Goal: Task Accomplishment & Management: Manage account settings

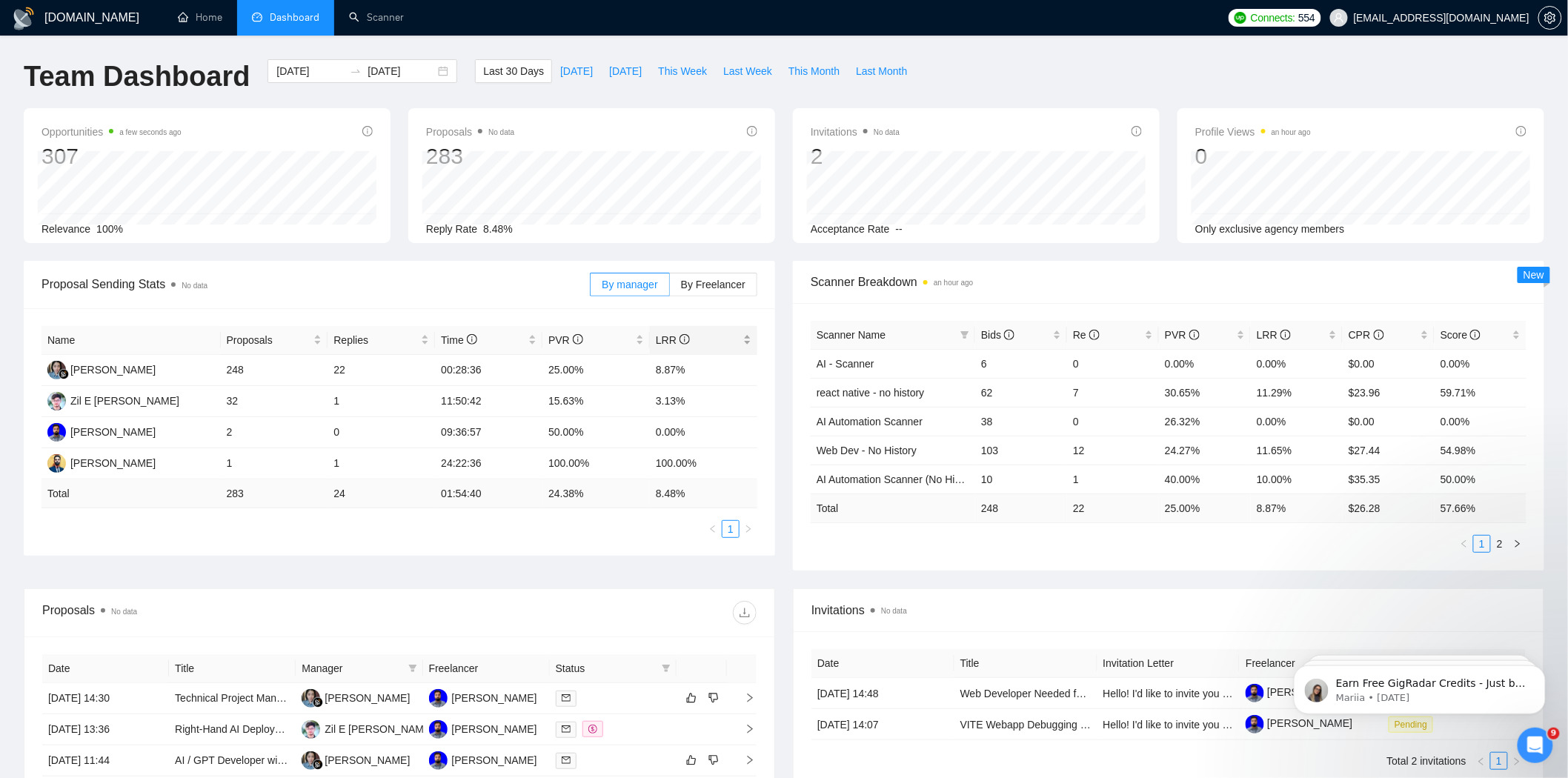
click at [742, 334] on div "LRR" at bounding box center [703, 341] width 95 height 16
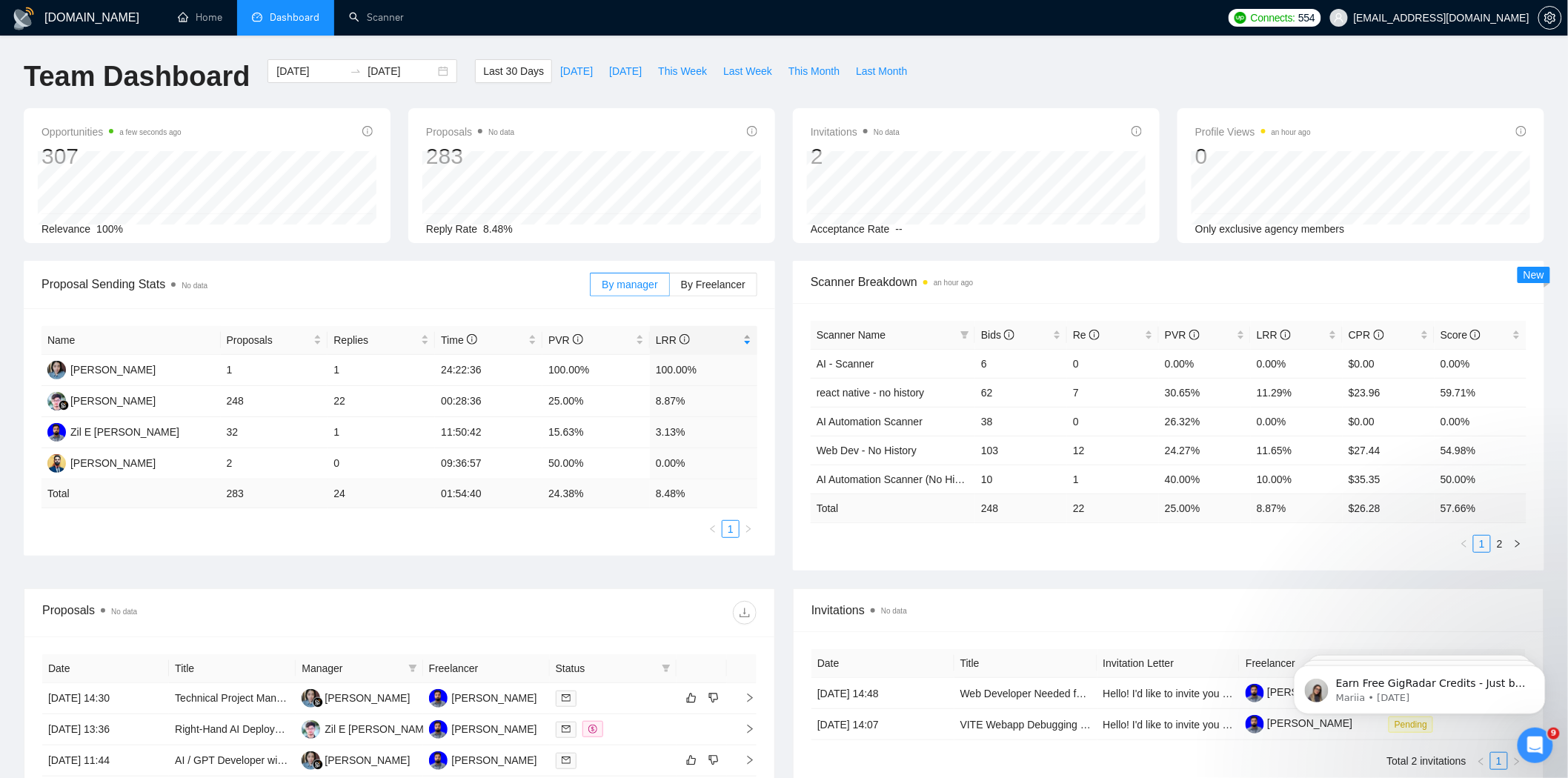
click at [742, 334] on div "LRR" at bounding box center [703, 341] width 95 height 16
